Goal: Information Seeking & Learning: Learn about a topic

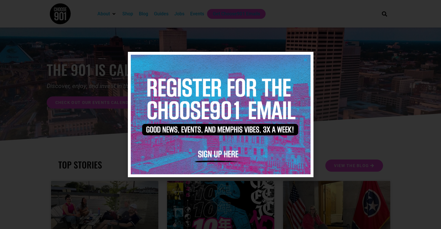
click at [303, 57] on img at bounding box center [221, 115] width 180 height 120
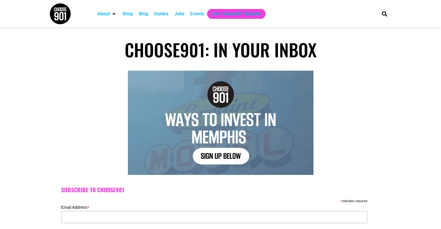
click at [182, 12] on div "Jobs" at bounding box center [179, 13] width 10 height 7
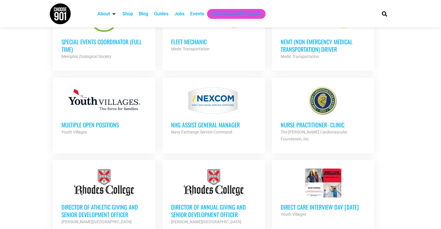
scroll to position [261, 0]
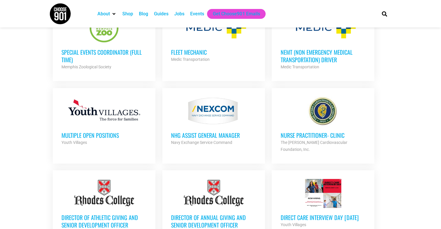
click at [105, 135] on h3 "Multiple Open Positions" at bounding box center [103, 136] width 85 height 8
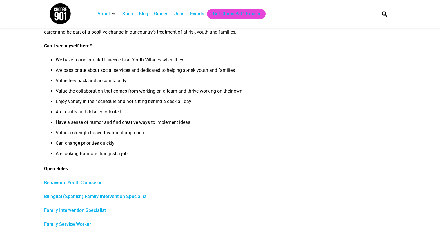
scroll to position [174, 0]
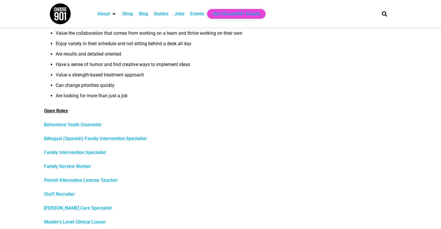
click at [68, 166] on link "Family Service Worker" at bounding box center [67, 167] width 47 height 6
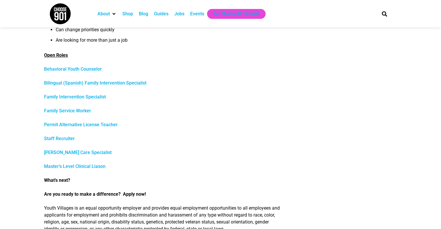
scroll to position [232, 0]
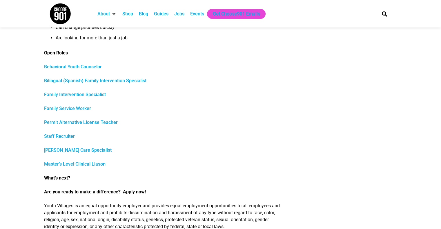
click at [61, 107] on link "Family Service Worker" at bounding box center [67, 109] width 47 height 6
click at [81, 150] on link "Foster Care Specialist" at bounding box center [77, 150] width 67 height 6
click at [102, 95] on link "Family Intervention Specialist" at bounding box center [75, 95] width 62 height 6
